Goal: Navigation & Orientation: Find specific page/section

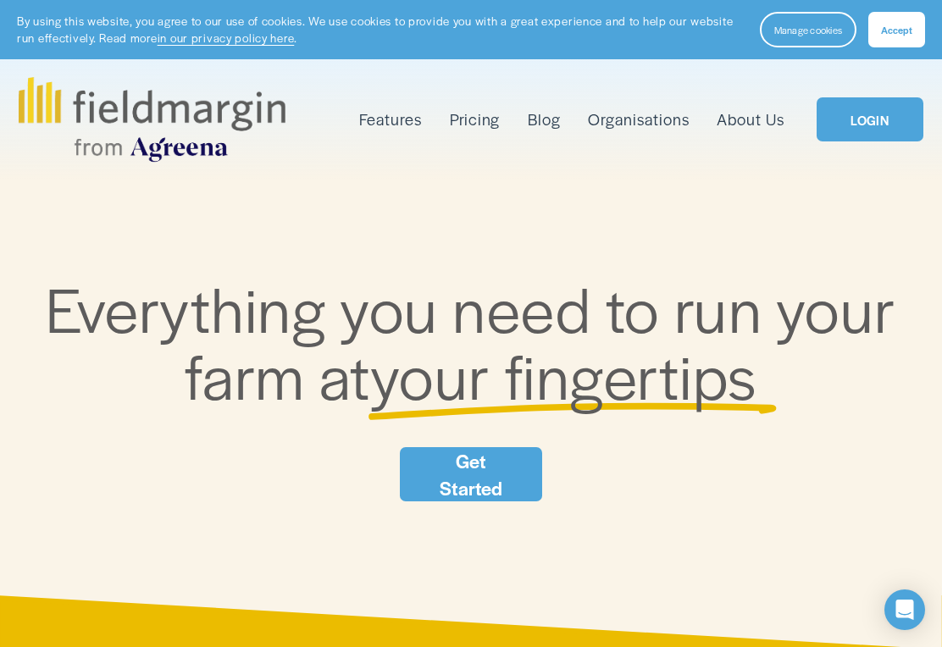
click at [901, 34] on span "Accept" at bounding box center [896, 30] width 31 height 14
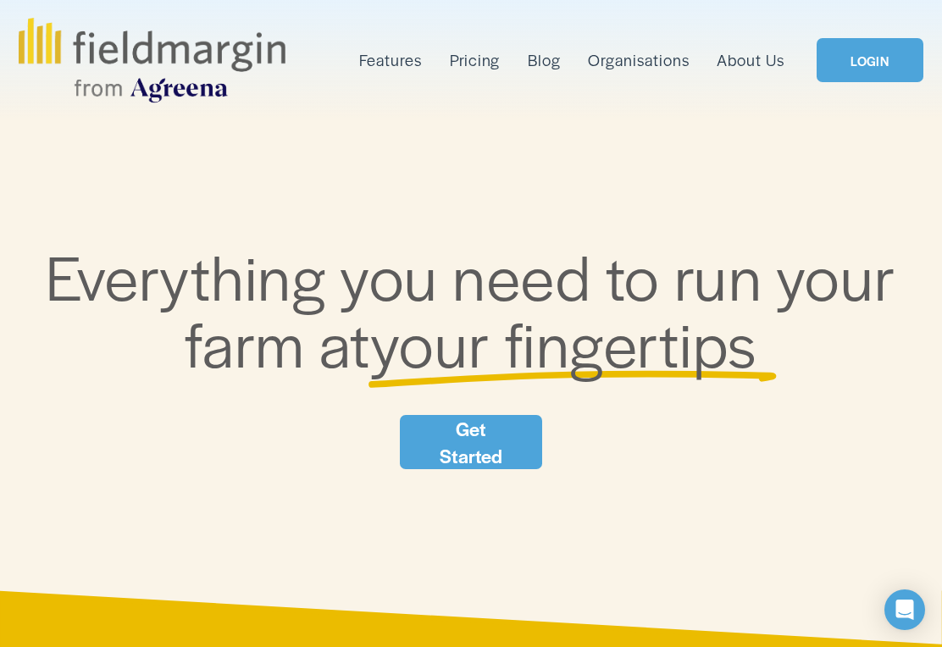
click at [885, 75] on link "LOGIN" at bounding box center [869, 60] width 107 height 44
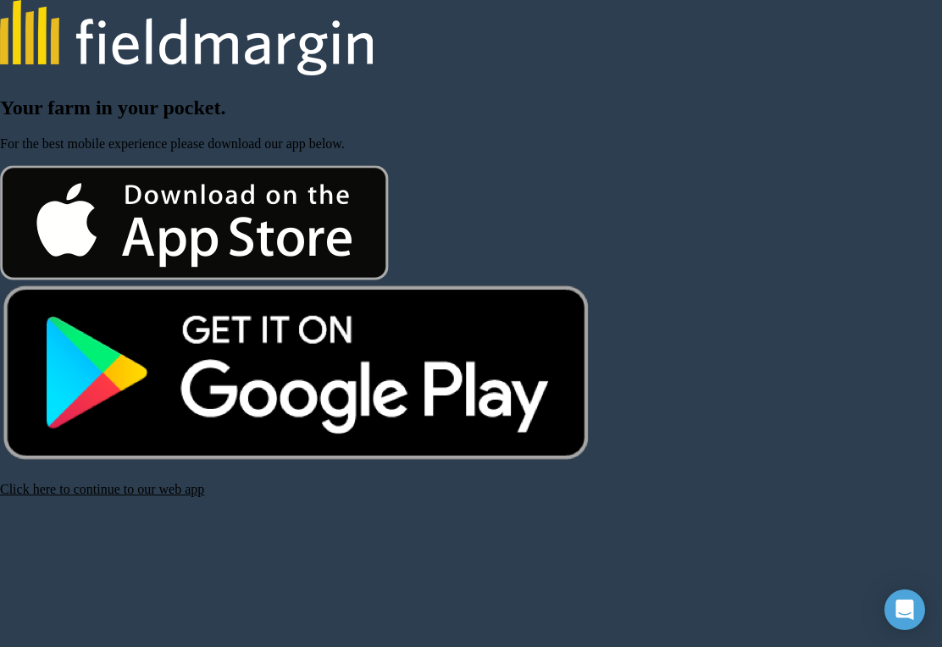
click at [158, 496] on link "Click here to continue to our web app" at bounding box center [102, 489] width 204 height 14
click at [163, 496] on link "Click here to continue to our web app" at bounding box center [102, 489] width 204 height 14
click at [136, 496] on link "Click here to continue to our web app" at bounding box center [102, 489] width 204 height 14
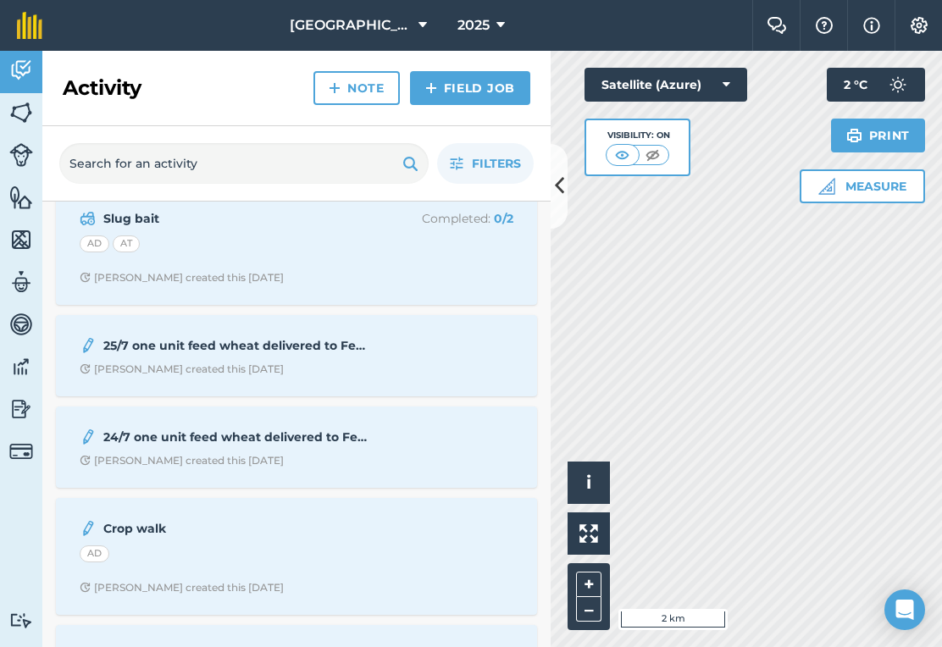
scroll to position [28, 0]
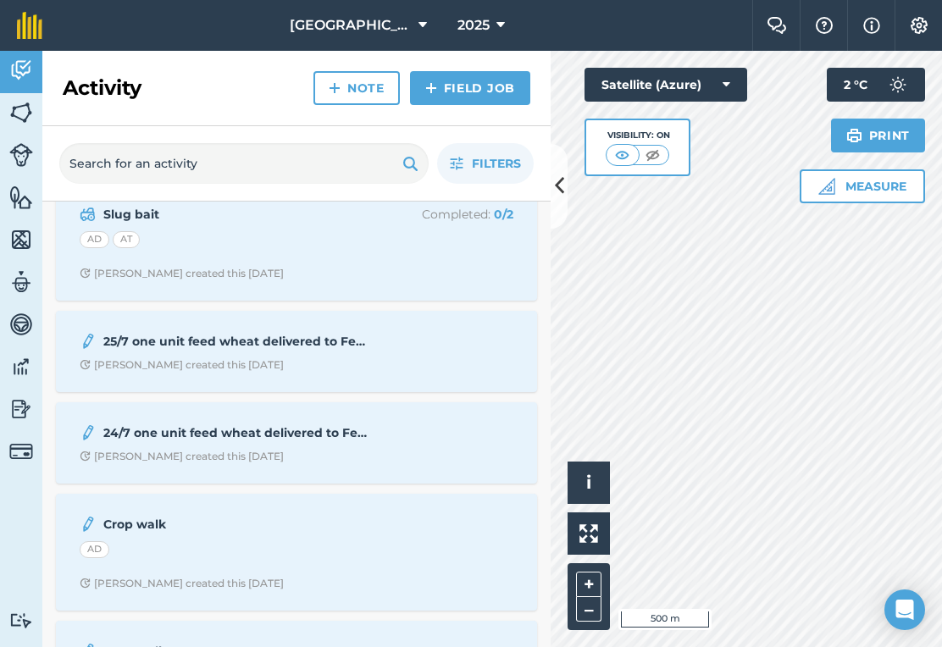
click at [103, 241] on div "AD" at bounding box center [95, 239] width 30 height 17
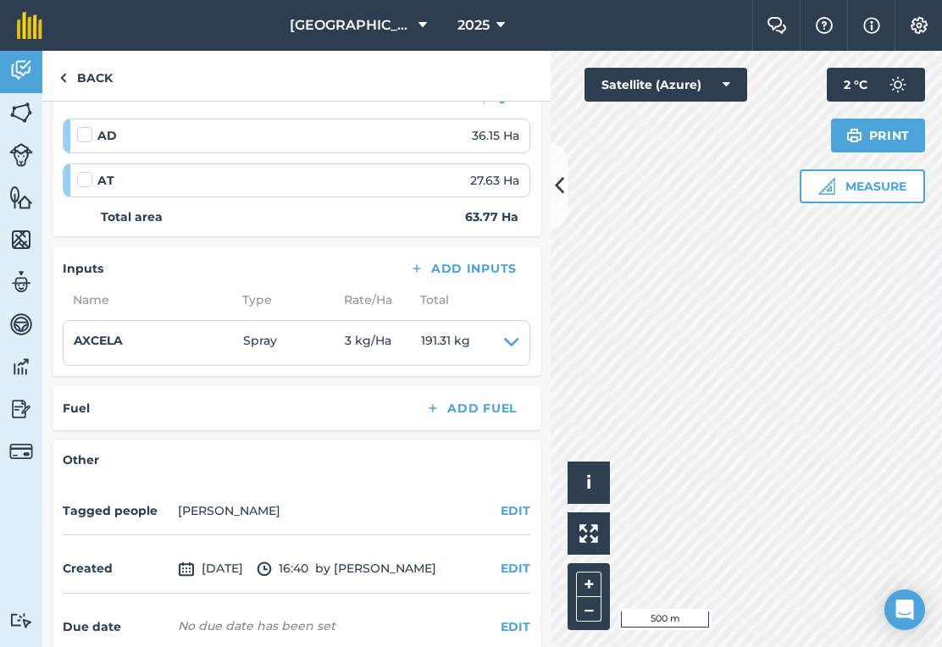
scroll to position [256, 0]
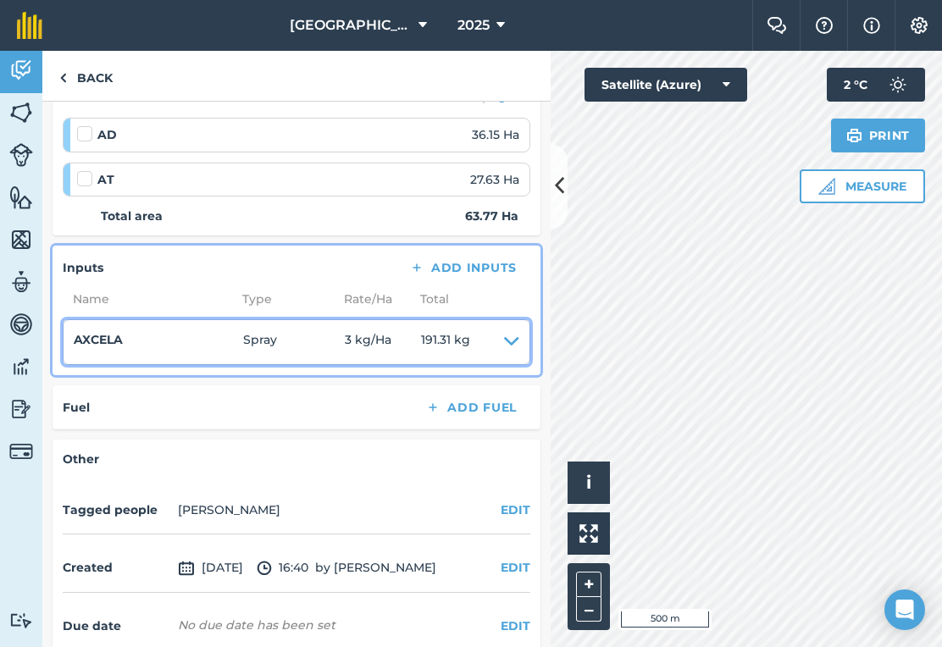
click at [504, 354] on icon at bounding box center [511, 342] width 15 height 24
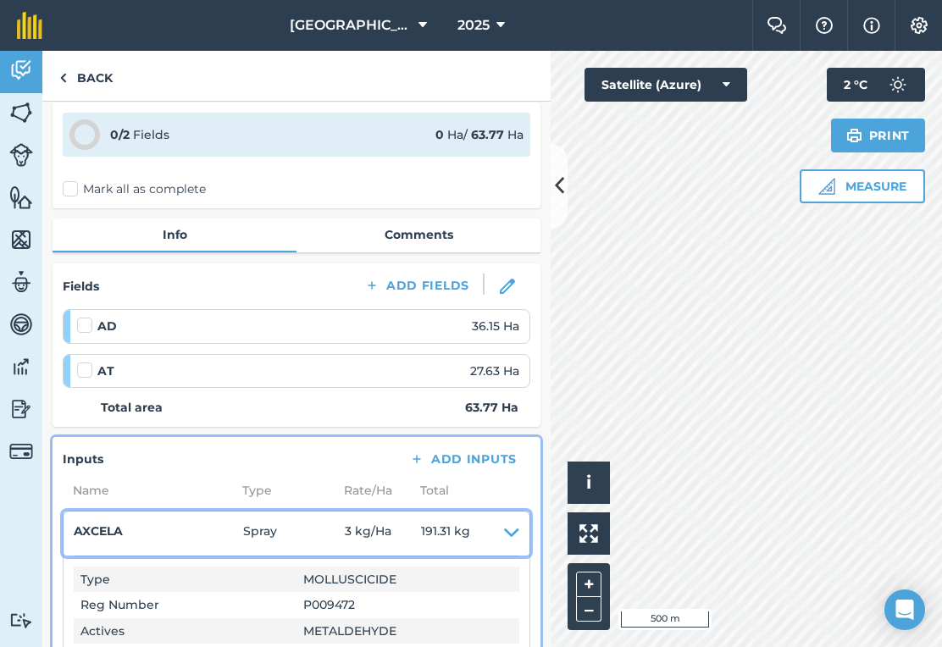
scroll to position [64, 0]
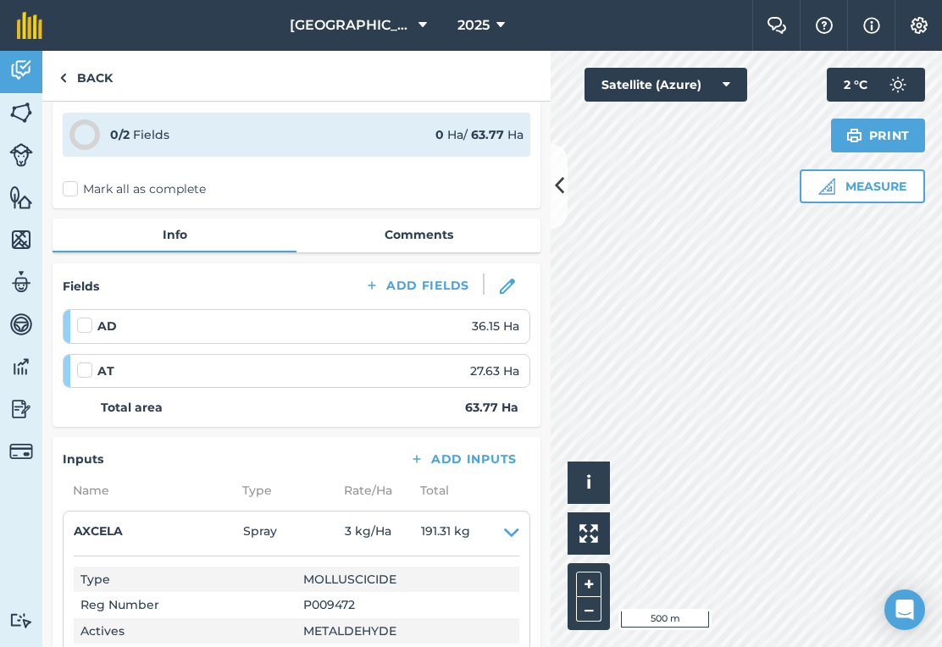
click at [93, 75] on link "Back" at bounding box center [85, 76] width 87 height 50
